Goal: Task Accomplishment & Management: Manage account settings

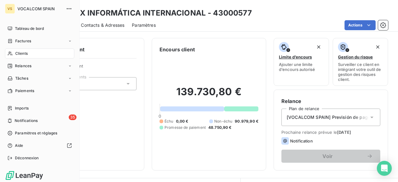
scroll to position [62, 0]
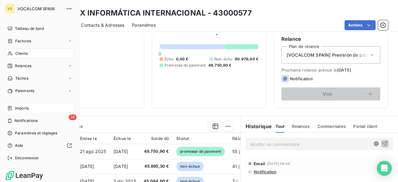
click at [19, 107] on span "Imports" at bounding box center [22, 108] width 14 height 6
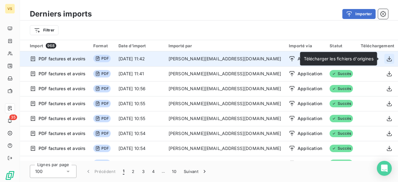
click at [389, 58] on icon "button" at bounding box center [389, 59] width 6 height 6
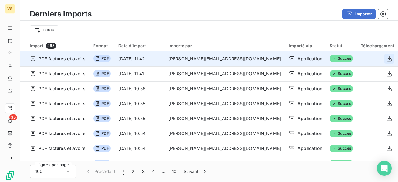
click at [388, 58] on icon "button" at bounding box center [389, 59] width 6 height 6
click at [386, 59] on icon "button" at bounding box center [389, 59] width 6 height 6
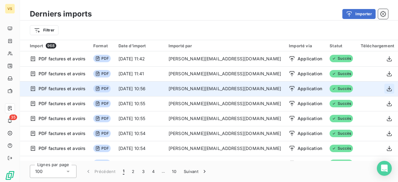
click at [387, 88] on icon "button" at bounding box center [389, 88] width 5 height 5
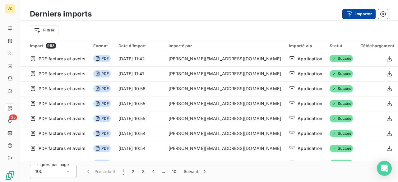
click at [365, 15] on button "Importer" at bounding box center [359, 14] width 33 height 10
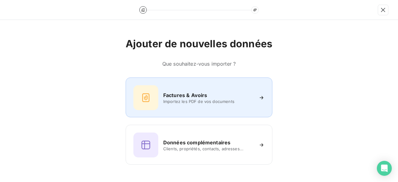
click at [204, 107] on div "Factures & Avoirs Importez les PDF de vos documents" at bounding box center [198, 97] width 131 height 25
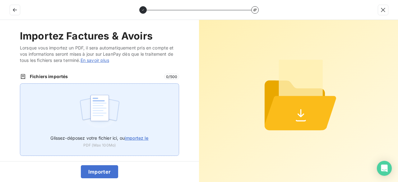
click at [131, 137] on span "importez le" at bounding box center [137, 137] width 24 height 5
click at [20, 84] on input "Glissez-déposez votre fichier ici, ou importez le" at bounding box center [20, 83] width 0 height 0
type input "C:\fakepath\VT25330.pdf"
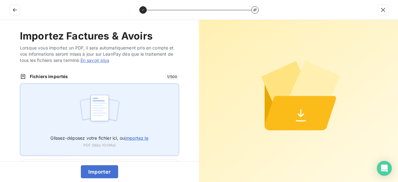
click at [143, 137] on span "importez le" at bounding box center [137, 137] width 24 height 5
click at [20, 84] on input "Glissez-déposez votre fichier ici, ou importez le" at bounding box center [20, 83] width 0 height 0
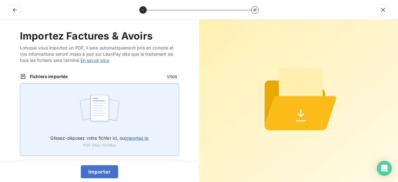
type input "C:\fakepath\VT25330.pdf"
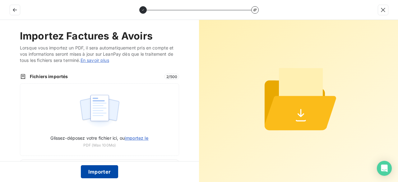
click at [90, 170] on button "Importer" at bounding box center [100, 171] width 38 height 13
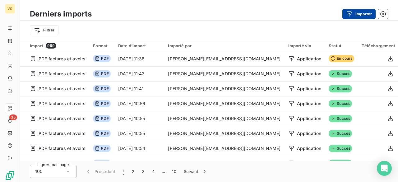
click at [353, 15] on div "button" at bounding box center [350, 14] width 9 height 6
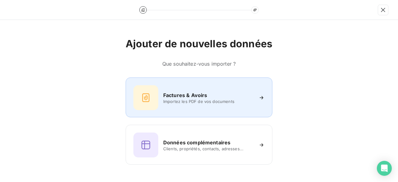
click at [189, 97] on h6 "Factures & Avoirs" at bounding box center [185, 94] width 44 height 7
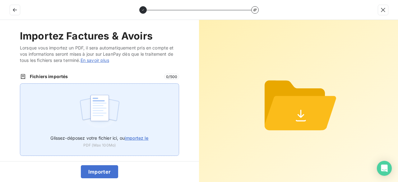
click at [144, 138] on span "importez le" at bounding box center [137, 137] width 24 height 5
click at [20, 84] on input "Glissez-déposez votre fichier ici, ou importez le" at bounding box center [20, 83] width 0 height 0
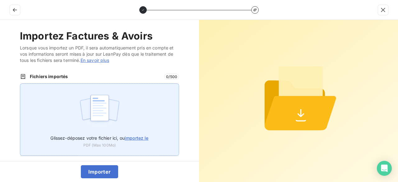
type input "C:\fakepath\VT25331.pdf"
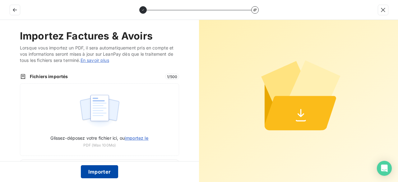
click at [98, 176] on button "Importer" at bounding box center [100, 171] width 38 height 13
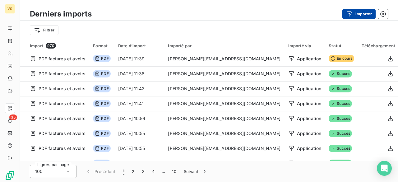
click at [350, 17] on button "Importer" at bounding box center [359, 14] width 33 height 10
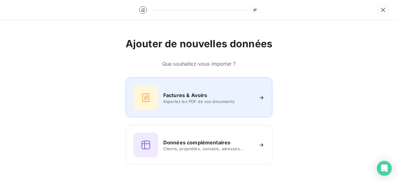
click at [222, 100] on span "Importez les PDF de vos documents" at bounding box center [208, 101] width 90 height 5
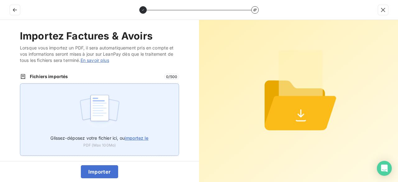
click at [133, 136] on span "importez le" at bounding box center [137, 137] width 24 height 5
click at [20, 84] on input "Glissez-déposez votre fichier ici, ou importez le" at bounding box center [20, 83] width 0 height 0
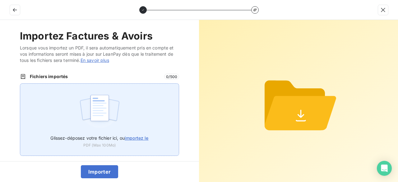
type input "C:\fakepath\VT25332.pdf"
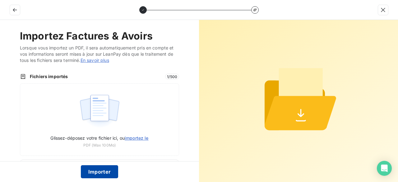
click at [90, 175] on button "Importer" at bounding box center [100, 171] width 38 height 13
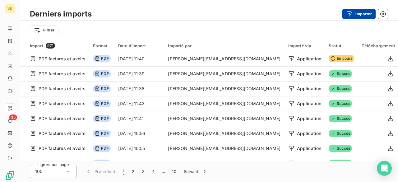
click at [355, 13] on div "button" at bounding box center [350, 14] width 9 height 6
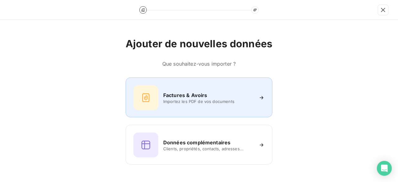
click at [174, 96] on h6 "Factures & Avoirs" at bounding box center [185, 94] width 44 height 7
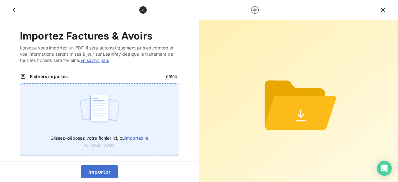
click at [140, 136] on span "importez le" at bounding box center [137, 137] width 24 height 5
click at [20, 84] on input "Glissez-déposez votre fichier ici, ou importez le" at bounding box center [20, 83] width 0 height 0
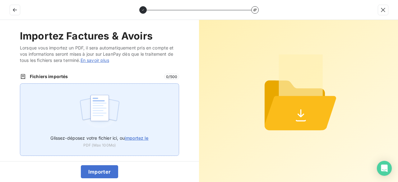
type input "C:\fakepath\VT25333.pdf"
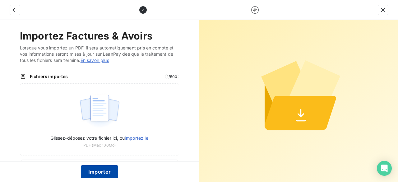
click at [98, 170] on button "Importer" at bounding box center [100, 171] width 38 height 13
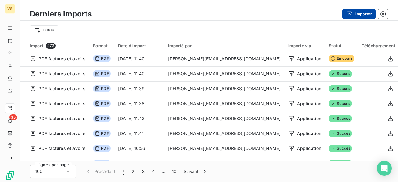
click at [355, 13] on div "button" at bounding box center [350, 14] width 9 height 6
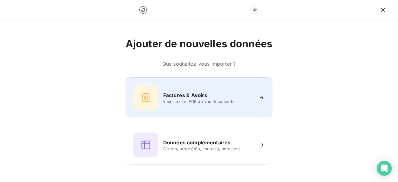
click at [174, 101] on span "Importez les PDF de vos documents" at bounding box center [208, 101] width 90 height 5
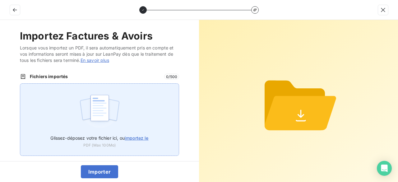
click at [133, 131] on label "Glissez-déposez votre fichier ici, ou importez le" at bounding box center [99, 137] width 98 height 12
click at [20, 84] on input "Glissez-déposez votre fichier ici, ou importez le" at bounding box center [20, 83] width 0 height 0
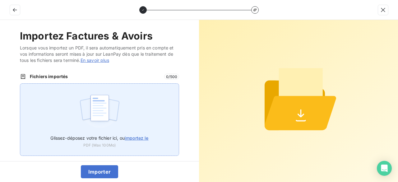
type input "C:\fakepath\VT25334.pdf"
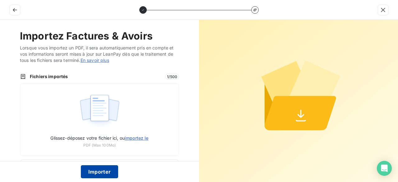
click at [102, 166] on button "Importer" at bounding box center [100, 171] width 38 height 13
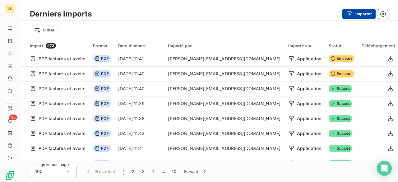
click at [360, 13] on button "Importer" at bounding box center [359, 14] width 33 height 10
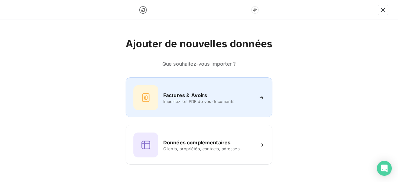
click at [210, 94] on div "Factures & Avoirs" at bounding box center [208, 94] width 90 height 7
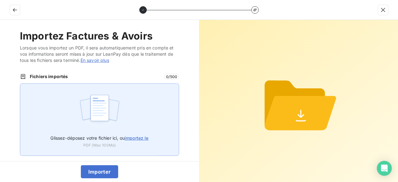
click at [141, 137] on span "importez le" at bounding box center [137, 137] width 24 height 5
click at [20, 84] on input "Glissez-déposez votre fichier ici, ou importez le" at bounding box center [20, 83] width 0 height 0
type input "C:\fakepath\VT25335.pdf"
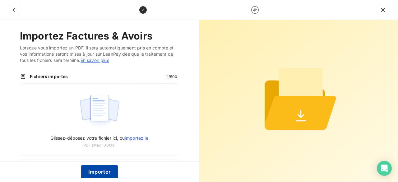
click at [95, 171] on button "Importer" at bounding box center [100, 171] width 38 height 13
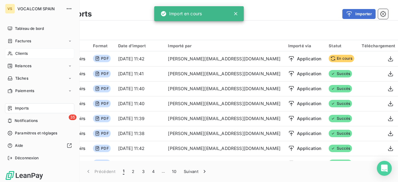
click at [18, 53] on span "Clients" at bounding box center [21, 54] width 12 height 6
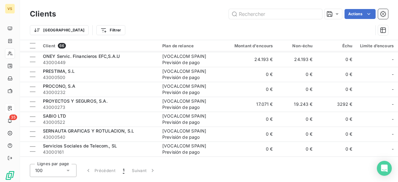
scroll to position [716, 0]
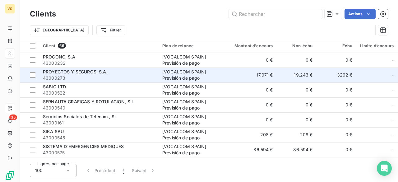
click at [104, 70] on span "PROYECTOS Y SEGUROS, S.A." at bounding box center [75, 71] width 65 height 5
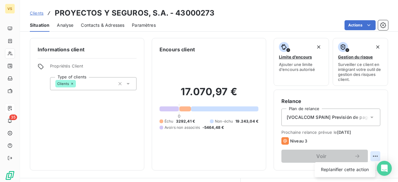
click at [374, 155] on html "VS 35 Clients PROYECTOS Y SEGUROS, S.A. - 43000273 Situation Analyse Contacts &…" at bounding box center [199, 91] width 398 height 182
click at [360, 166] on div "Replanifier cette action" at bounding box center [345, 170] width 56 height 10
select select "9"
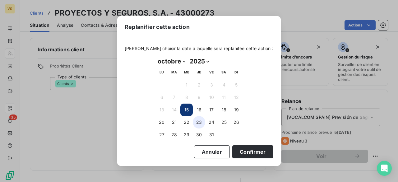
click at [197, 122] on button "23" at bounding box center [199, 122] width 12 height 12
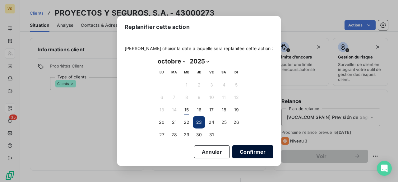
click at [250, 154] on button "Confirmer" at bounding box center [252, 151] width 41 height 13
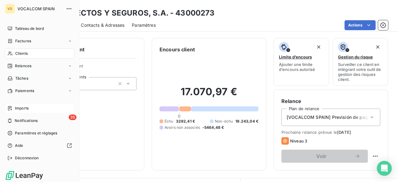
click at [18, 54] on span "Clients" at bounding box center [21, 54] width 12 height 6
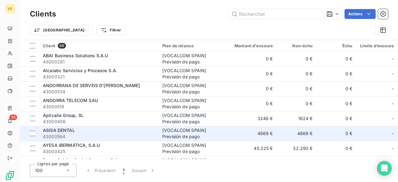
click at [106, 137] on span "43000584" at bounding box center [99, 136] width 112 height 6
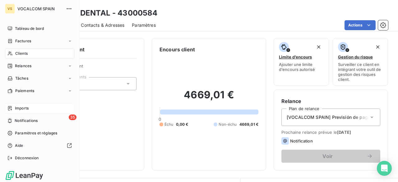
click at [25, 54] on span "Clients" at bounding box center [21, 54] width 12 height 6
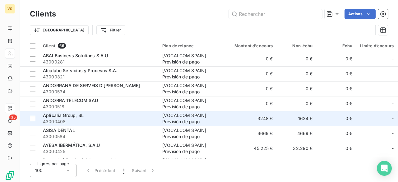
click at [170, 120] on div "[VOCALCOM SPAIN] Previsión de pago" at bounding box center [190, 118] width 57 height 12
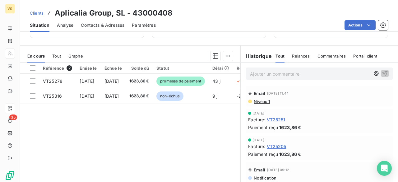
scroll to position [93, 0]
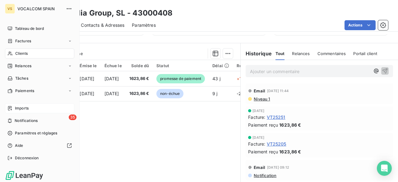
click at [21, 55] on span "Clients" at bounding box center [21, 54] width 12 height 6
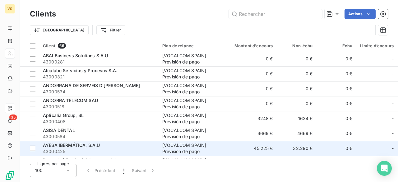
scroll to position [31, 0]
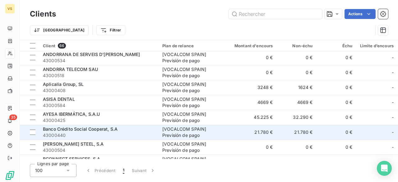
click at [81, 127] on span "Banco Crédito Social Cooperat, S.A" at bounding box center [80, 128] width 75 height 5
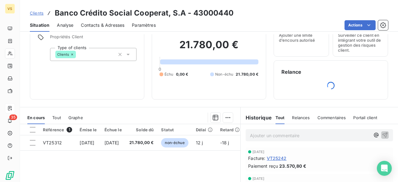
scroll to position [62, 0]
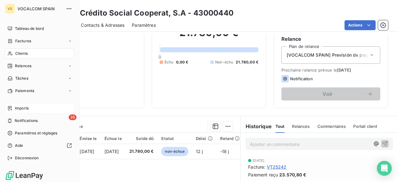
click at [22, 53] on span "Clients" at bounding box center [21, 54] width 12 height 6
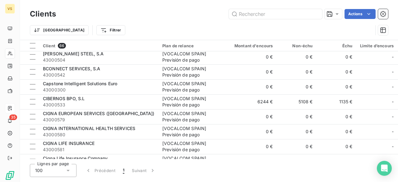
scroll to position [156, 0]
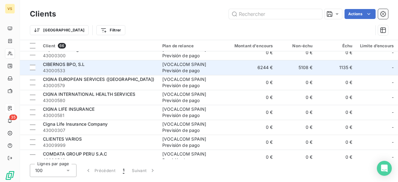
click at [149, 68] on span "43000533" at bounding box center [99, 71] width 112 height 6
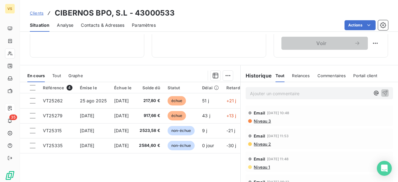
scroll to position [124, 0]
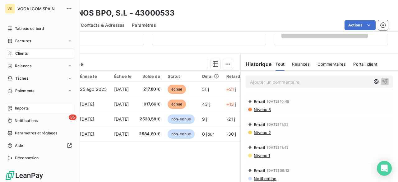
click at [15, 53] on div "Clients" at bounding box center [39, 54] width 69 height 10
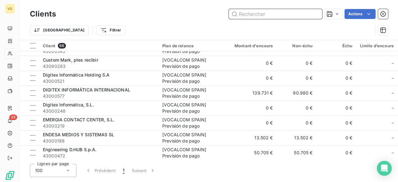
scroll to position [280, 0]
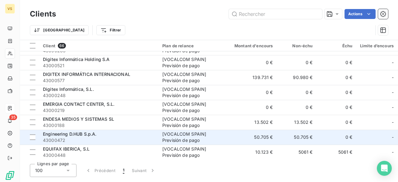
click at [137, 138] on span "43000472" at bounding box center [99, 140] width 112 height 6
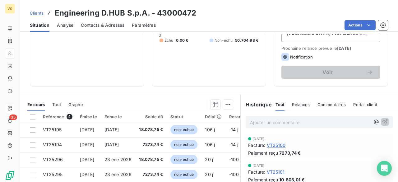
scroll to position [93, 0]
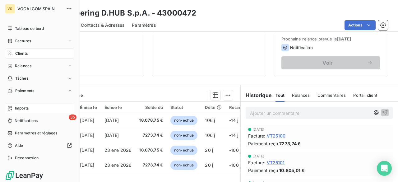
click at [24, 52] on span "Clients" at bounding box center [21, 54] width 12 height 6
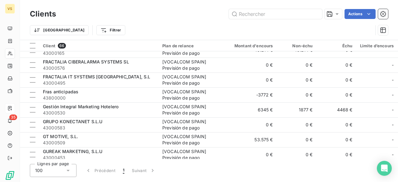
scroll to position [436, 0]
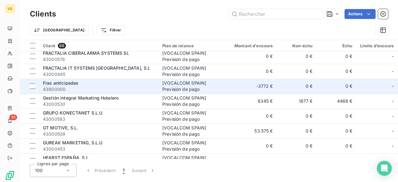
click at [122, 84] on div "Fras anticipadas" at bounding box center [99, 83] width 112 height 6
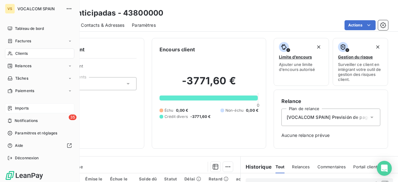
click at [22, 53] on span "Clients" at bounding box center [21, 54] width 12 height 6
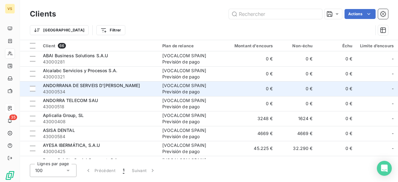
click at [97, 86] on span "ANDORRANA DE SERVEIS D'ATENCIÓ SA" at bounding box center [91, 85] width 97 height 5
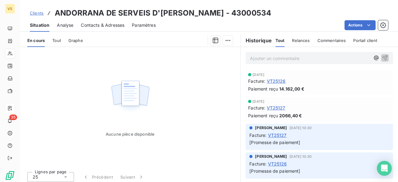
scroll to position [129, 0]
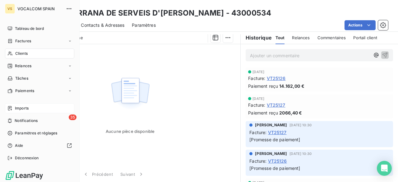
click at [22, 54] on span "Clients" at bounding box center [21, 54] width 12 height 6
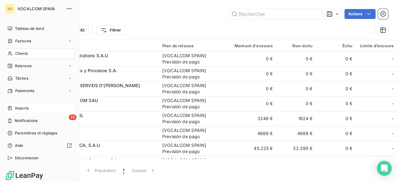
click at [24, 52] on span "Clients" at bounding box center [21, 54] width 12 height 6
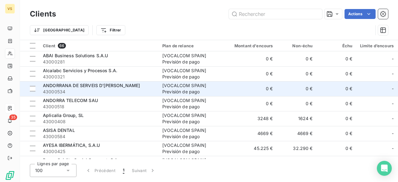
click at [116, 86] on span "ANDORRANA DE SERVEIS D'ATENCIÓ SA" at bounding box center [91, 85] width 97 height 5
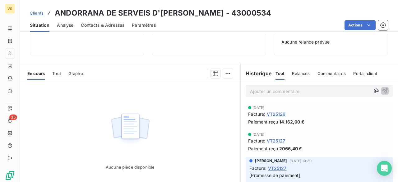
scroll to position [124, 0]
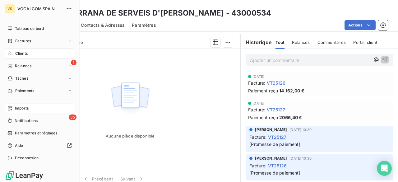
click at [24, 54] on span "Clients" at bounding box center [21, 54] width 12 height 6
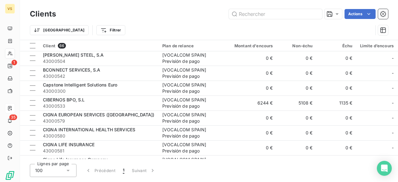
scroll to position [124, 0]
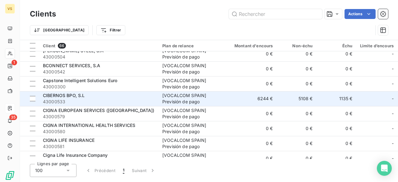
click at [104, 98] on div "CIBERNOS BPO, S.L" at bounding box center [99, 95] width 112 height 6
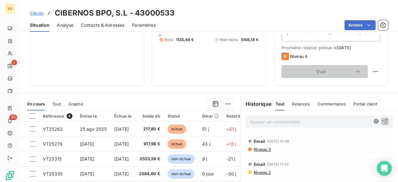
scroll to position [93, 0]
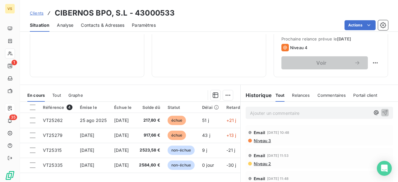
click at [264, 138] on span "Niveau 3" at bounding box center [262, 140] width 18 height 5
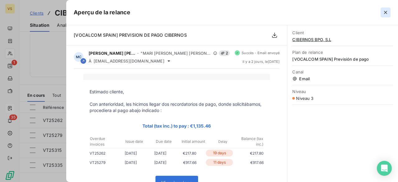
click at [384, 8] on button "button" at bounding box center [386, 12] width 10 height 10
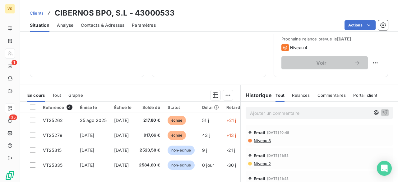
click at [261, 140] on span "Niveau 3" at bounding box center [262, 140] width 18 height 5
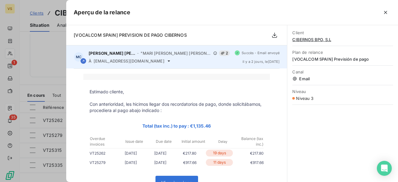
click at [166, 62] on icon at bounding box center [168, 60] width 5 height 5
click at [166, 61] on icon at bounding box center [168, 60] width 5 height 5
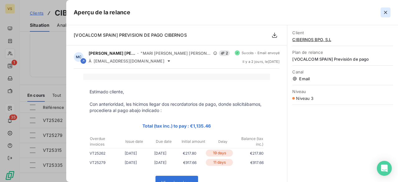
click at [383, 10] on icon "button" at bounding box center [386, 12] width 6 height 6
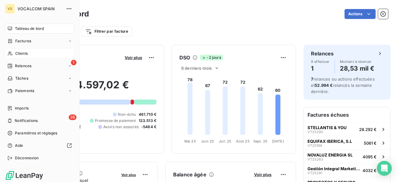
click at [22, 52] on span "Clients" at bounding box center [21, 54] width 12 height 6
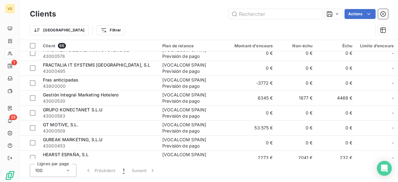
scroll to position [467, 0]
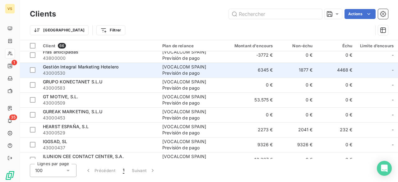
click at [124, 73] on span "43000530" at bounding box center [99, 73] width 112 height 6
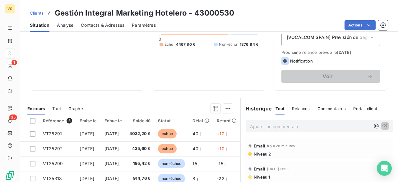
scroll to position [93, 0]
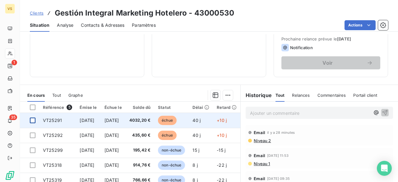
click at [35, 120] on div at bounding box center [33, 121] width 6 height 6
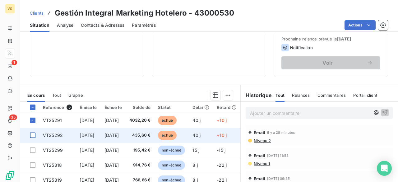
click at [34, 136] on div at bounding box center [33, 136] width 6 height 6
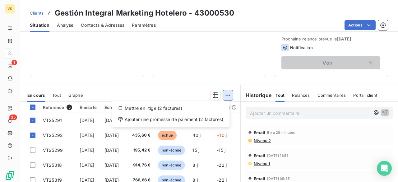
click at [227, 94] on html "VS 1 35 Clients Gestión Integral Marketing Hotelero - 43000530 Situation Analys…" at bounding box center [199, 91] width 398 height 182
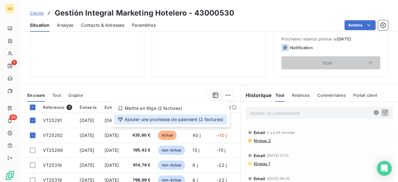
click at [207, 118] on div "Ajouter une promesse de paiement (2 factures)" at bounding box center [170, 119] width 113 height 10
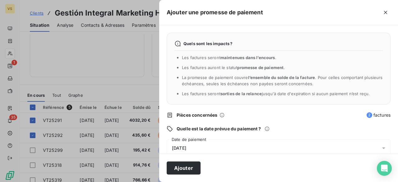
click at [381, 147] on icon at bounding box center [384, 148] width 6 height 6
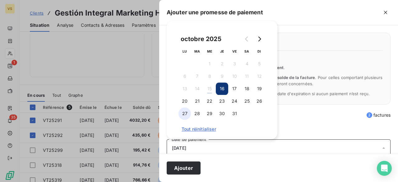
click at [187, 117] on button "27" at bounding box center [185, 113] width 12 height 12
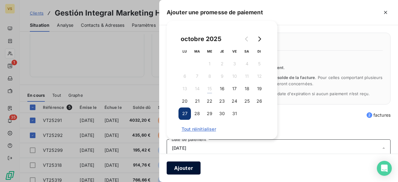
click at [182, 166] on button "Ajouter" at bounding box center [184, 167] width 34 height 13
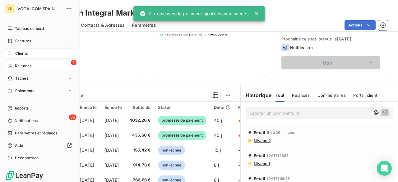
click at [39, 70] on div "1 Relances" at bounding box center [39, 66] width 69 height 10
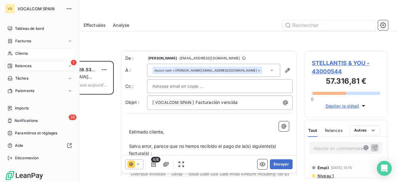
scroll to position [116, 79]
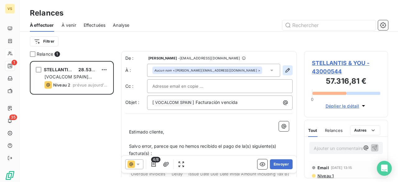
click at [283, 68] on button "button" at bounding box center [288, 70] width 10 height 10
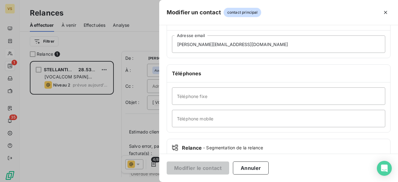
scroll to position [124, 0]
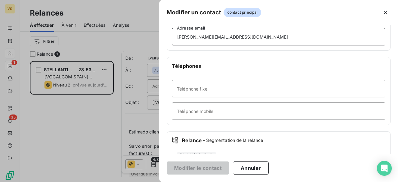
drag, startPoint x: 270, startPoint y: 35, endPoint x: 167, endPoint y: 40, distance: 103.4
click at [167, 43] on div "Adresse e-mail [PERSON_NAME][EMAIL_ADDRESS][DOMAIN_NAME] Adresse email" at bounding box center [279, 28] width 224 height 46
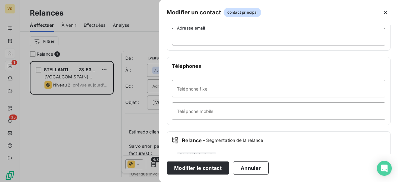
paste input "[PERSON_NAME][EMAIL_ADDRESS][DOMAIN_NAME]"
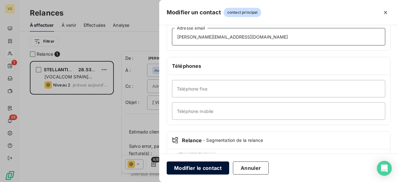
type input "[PERSON_NAME][EMAIL_ADDRESS][DOMAIN_NAME]"
click at [206, 168] on button "Modifier le contact" at bounding box center [198, 167] width 63 height 13
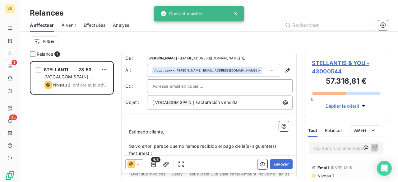
click at [197, 86] on input "text" at bounding box center [185, 86] width 67 height 9
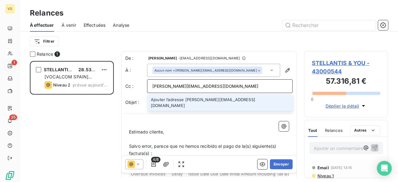
type input "[PERSON_NAME][EMAIL_ADDRESS][DOMAIN_NAME]"
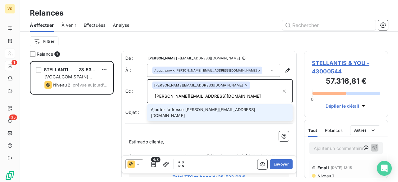
type input "[PERSON_NAME][EMAIL_ADDRESS][DOMAIN_NAME]"
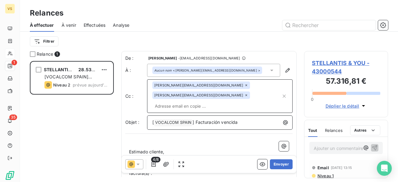
click at [248, 119] on p "[ VOCALCOM SPAIN ﻿ ] Facturación vencida" at bounding box center [221, 122] width 138 height 7
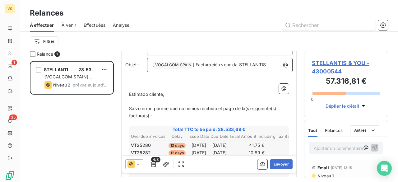
scroll to position [94, 0]
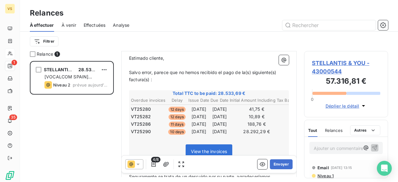
click at [247, 70] on span "Salvo error, parece que no hemos recibido el pago de la(s) siguiente(s) factura…" at bounding box center [203, 76] width 149 height 12
click at [248, 70] on span "Salvo error, parece que no hemos recibido el pago de las) siguiente(s) factura(…" at bounding box center [202, 76] width 147 height 12
click at [269, 70] on span "Salvo error, parece que no hemos recibido el pago de las siguiente(s) factura(s…" at bounding box center [202, 76] width 146 height 12
click at [272, 70] on span "Salvo error, parece que no hemos recibido el pago de las siguientes) factura(s)…" at bounding box center [201, 76] width 144 height 12
click at [144, 70] on span "Salvo error, parece que no hemos recibido el pago de las siguientes factura(s) :" at bounding box center [200, 76] width 142 height 12
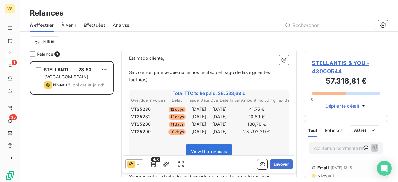
click at [147, 70] on span "Salvo error, parece que no hemos recibido el pago de las siguientes facturas) :" at bounding box center [200, 76] width 142 height 12
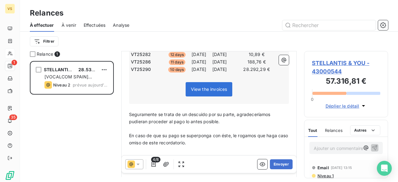
scroll to position [218, 0]
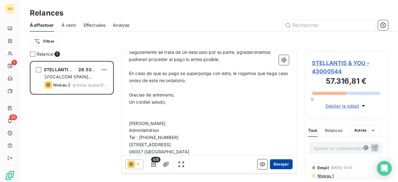
click at [275, 165] on button "Envoyer" at bounding box center [281, 164] width 23 height 10
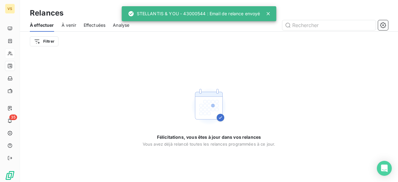
click at [65, 24] on span "À venir" at bounding box center [69, 25] width 15 height 6
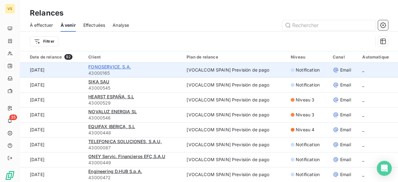
click at [124, 68] on span "FONOSERVICE, S.A." at bounding box center [109, 66] width 43 height 5
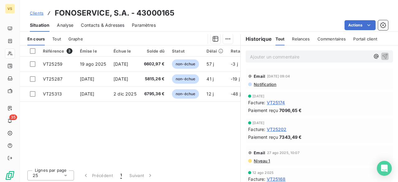
scroll to position [151, 0]
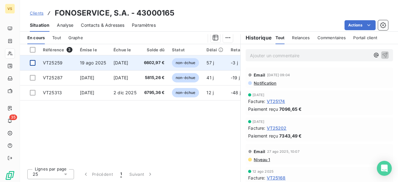
click at [30, 62] on div at bounding box center [33, 63] width 6 height 6
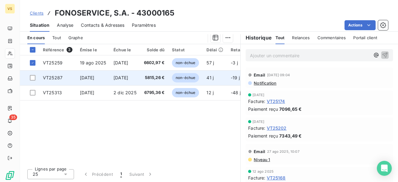
click at [32, 74] on td at bounding box center [29, 77] width 19 height 15
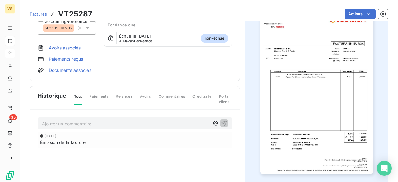
scroll to position [125, 0]
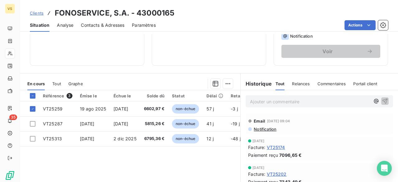
scroll to position [151, 0]
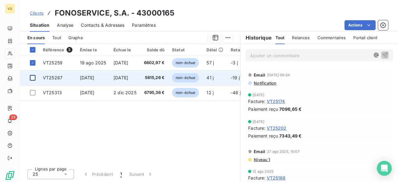
click at [34, 77] on div at bounding box center [33, 78] width 6 height 6
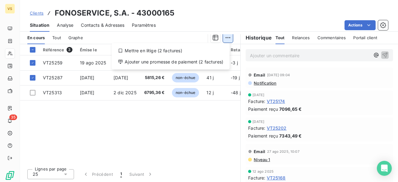
click at [225, 36] on html "VS 35 Clients FONOSERVICE, S.A. - 43000165 Situation Analyse Contacts & Adresse…" at bounding box center [199, 91] width 398 height 182
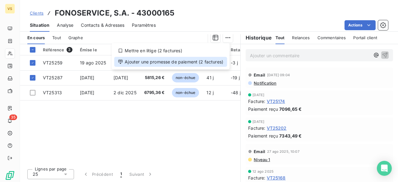
click at [191, 61] on div "Ajouter une promesse de paiement (2 factures)" at bounding box center [170, 62] width 113 height 10
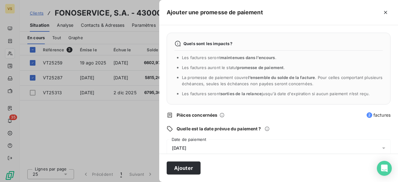
click at [382, 148] on icon at bounding box center [383, 148] width 3 height 2
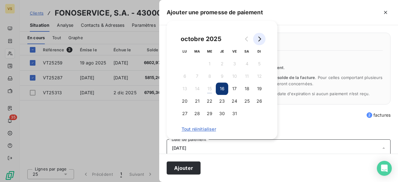
click at [261, 39] on icon "Go to next month" at bounding box center [259, 38] width 5 height 5
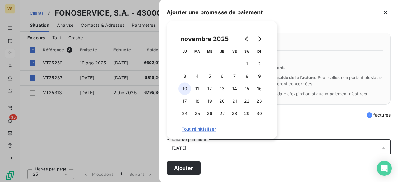
click at [183, 89] on button "10" at bounding box center [185, 88] width 12 height 12
click at [186, 166] on button "Ajouter" at bounding box center [184, 167] width 34 height 13
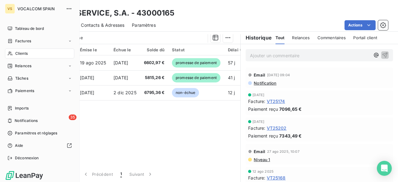
click at [18, 55] on span "Clients" at bounding box center [21, 54] width 12 height 6
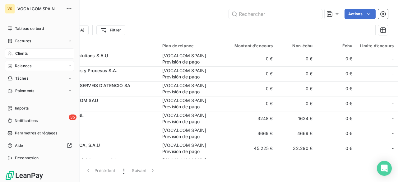
click at [19, 65] on span "Relances" at bounding box center [23, 66] width 16 height 6
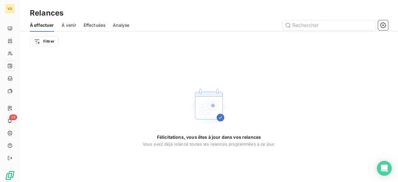
click at [65, 25] on span "À venir" at bounding box center [69, 25] width 15 height 6
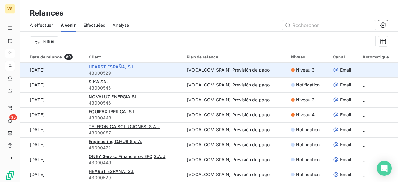
click at [122, 68] on span "HEARST ESPAÑA, S.L" at bounding box center [112, 66] width 46 height 5
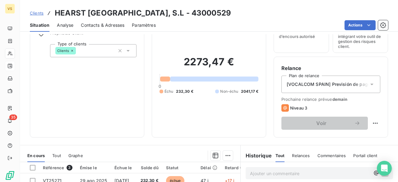
scroll to position [93, 0]
